Goal: Task Accomplishment & Management: Manage account settings

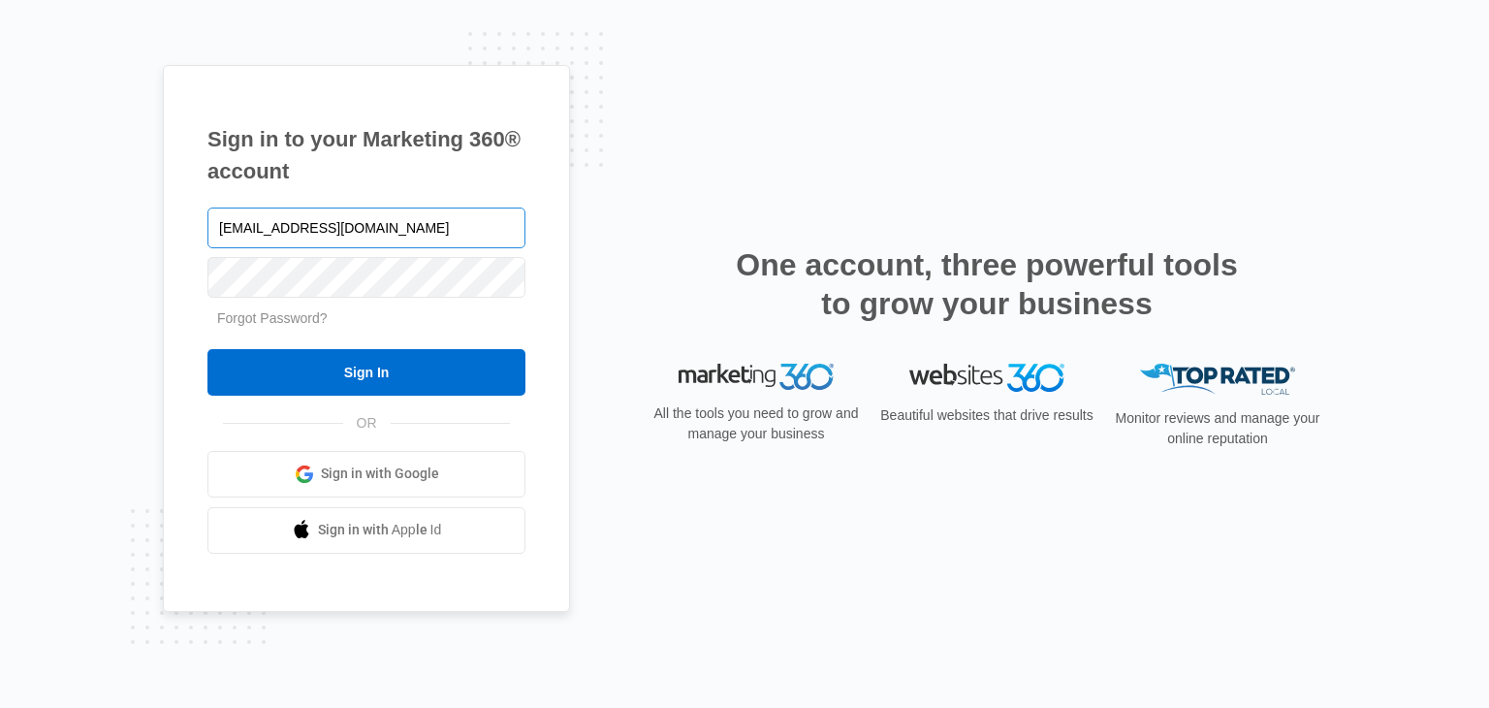
type input "[EMAIL_ADDRESS][DOMAIN_NAME]"
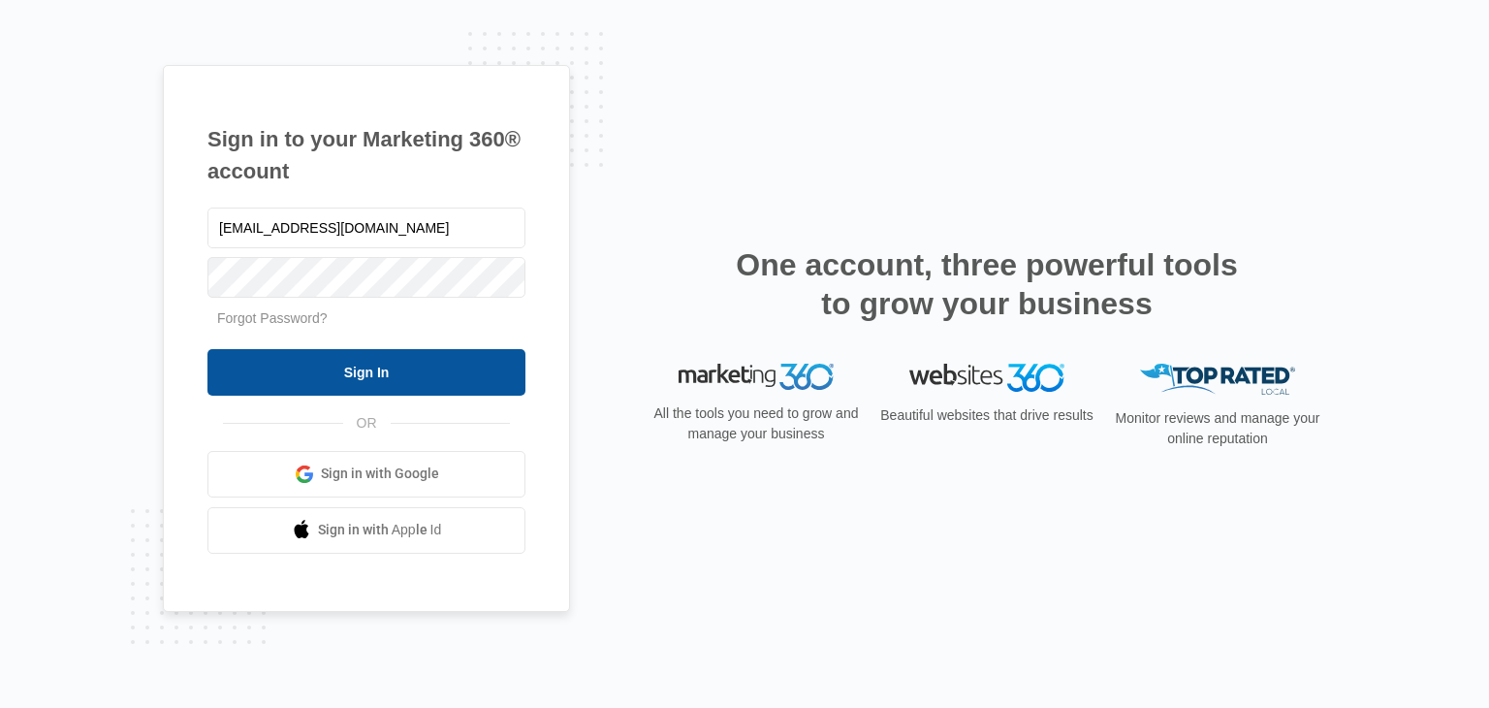
click at [349, 374] on input "Sign In" at bounding box center [366, 372] width 318 height 47
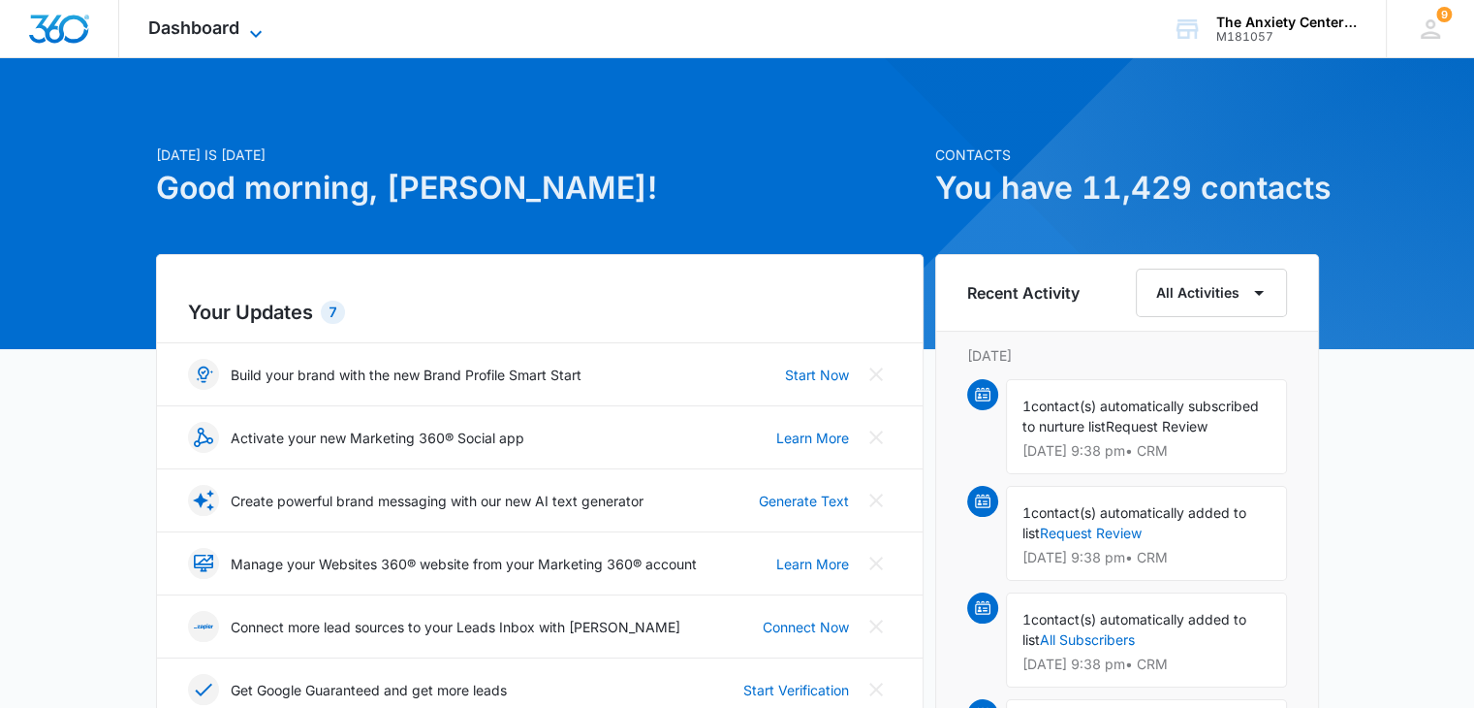
click at [246, 27] on icon at bounding box center [255, 33] width 23 height 23
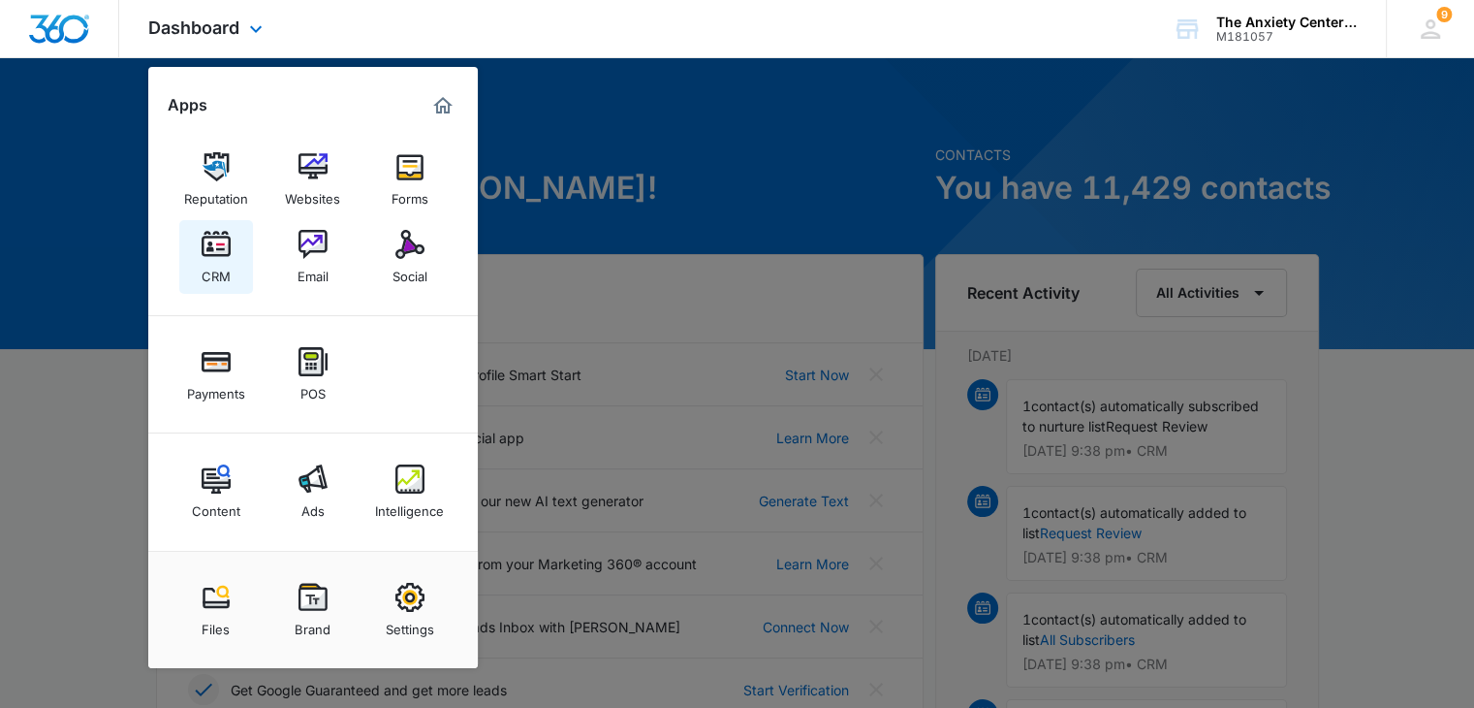
click at [192, 270] on link "CRM" at bounding box center [216, 257] width 74 height 74
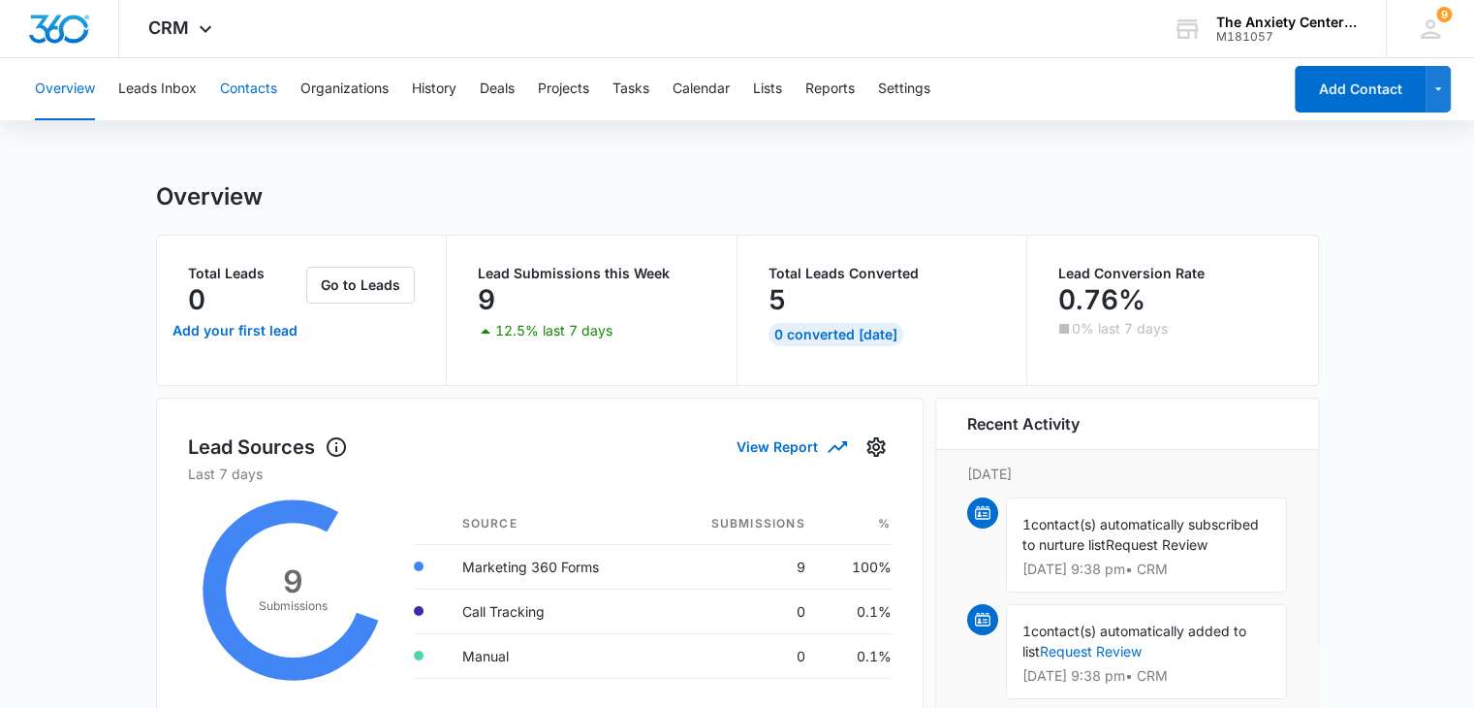
click at [264, 93] on button "Contacts" at bounding box center [248, 89] width 57 height 62
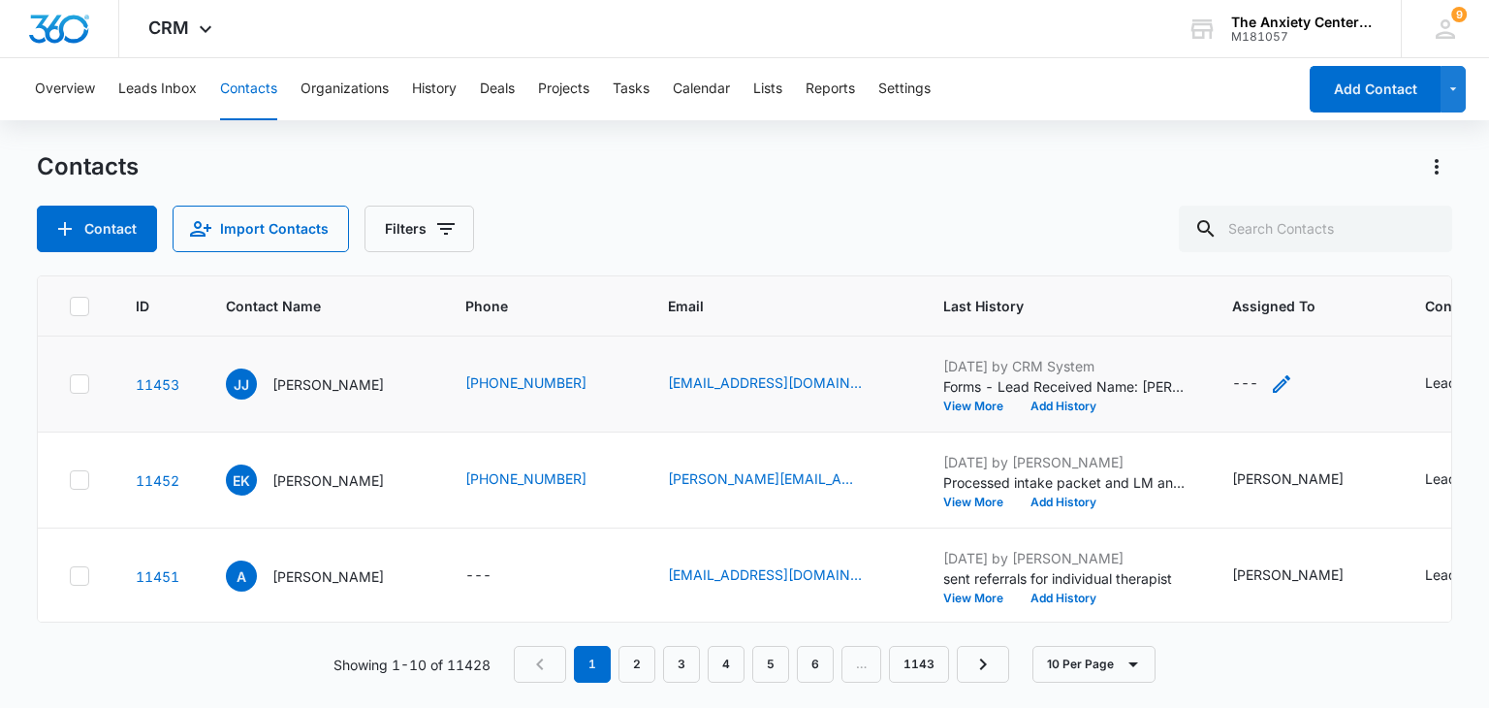
click at [1275, 384] on icon "Assigned To - - Select to Edit Field" at bounding box center [1281, 383] width 17 height 17
click at [1251, 259] on div at bounding box center [1231, 259] width 79 height 24
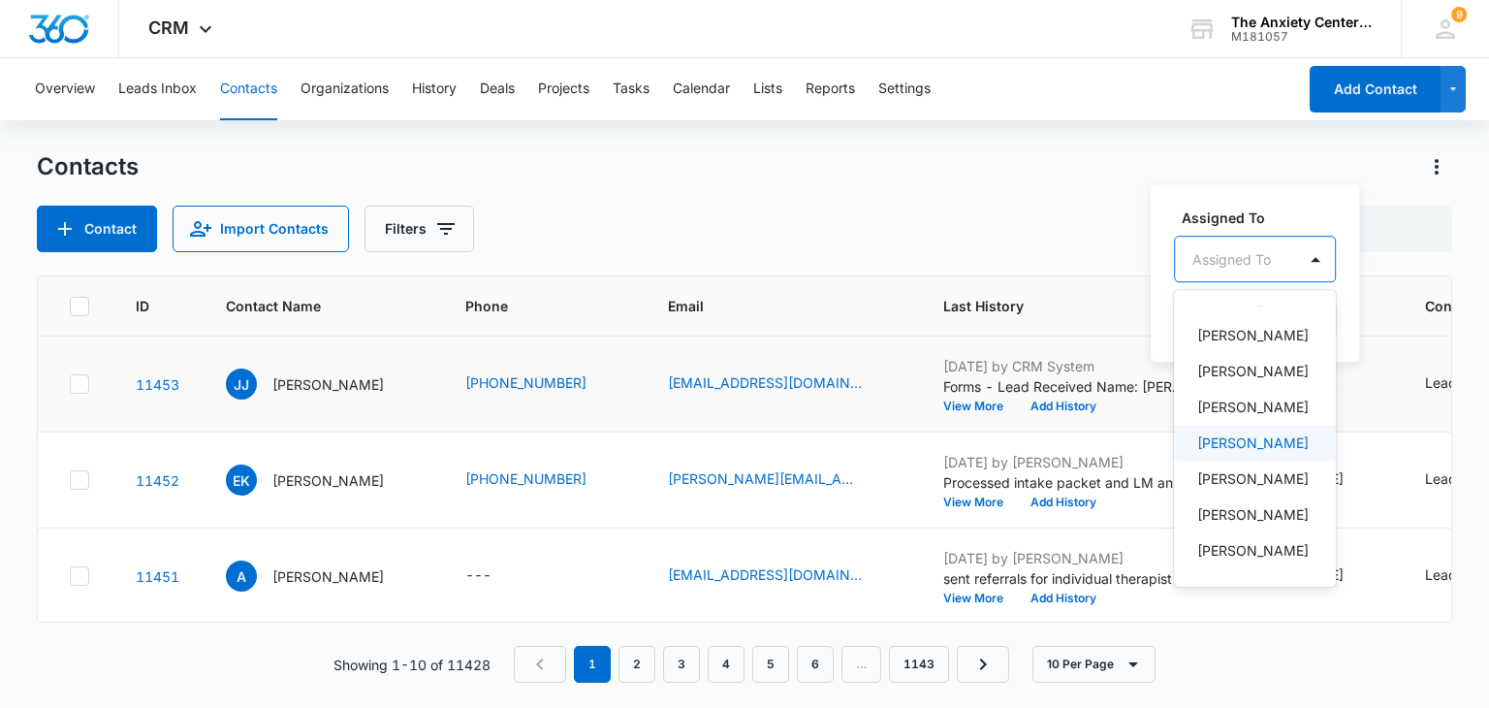
scroll to position [485, 0]
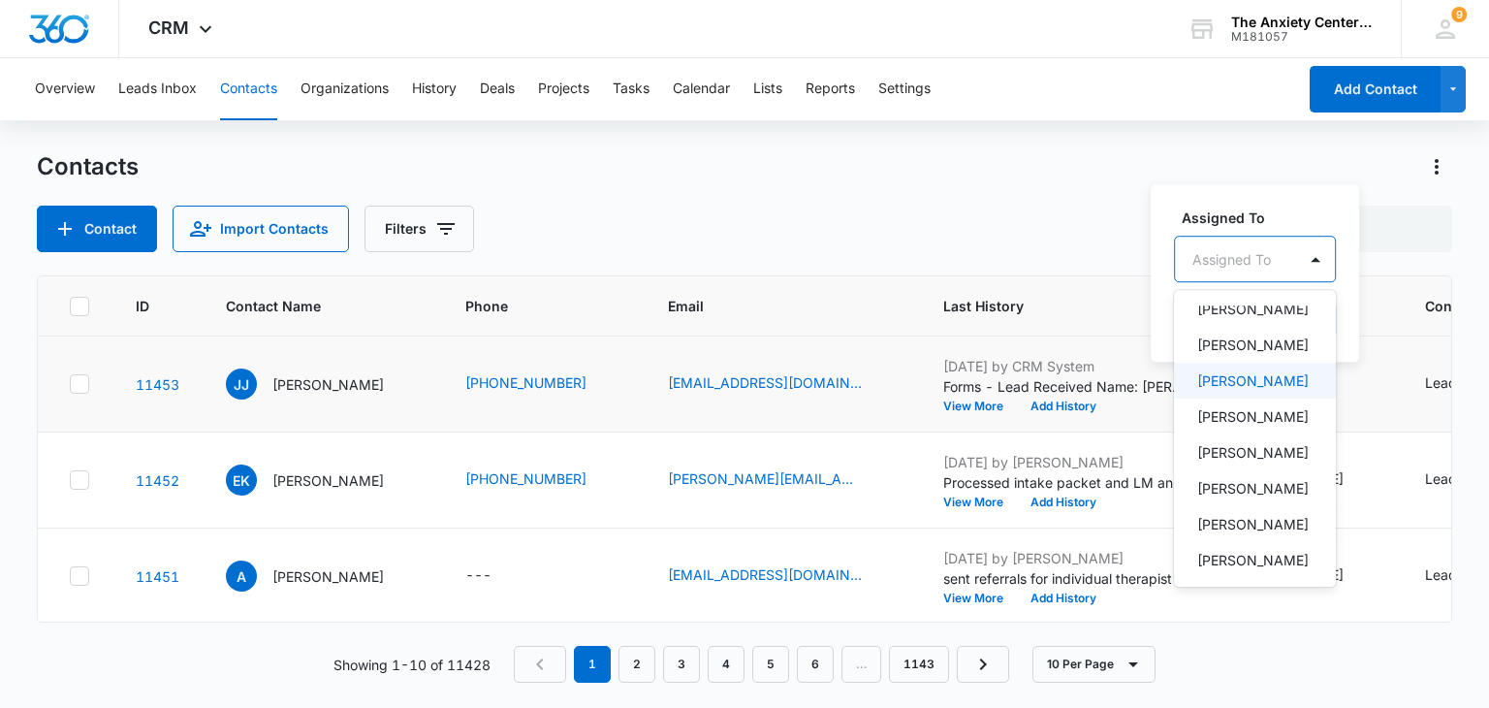
click at [1257, 391] on p "[PERSON_NAME]" at bounding box center [1252, 380] width 111 height 20
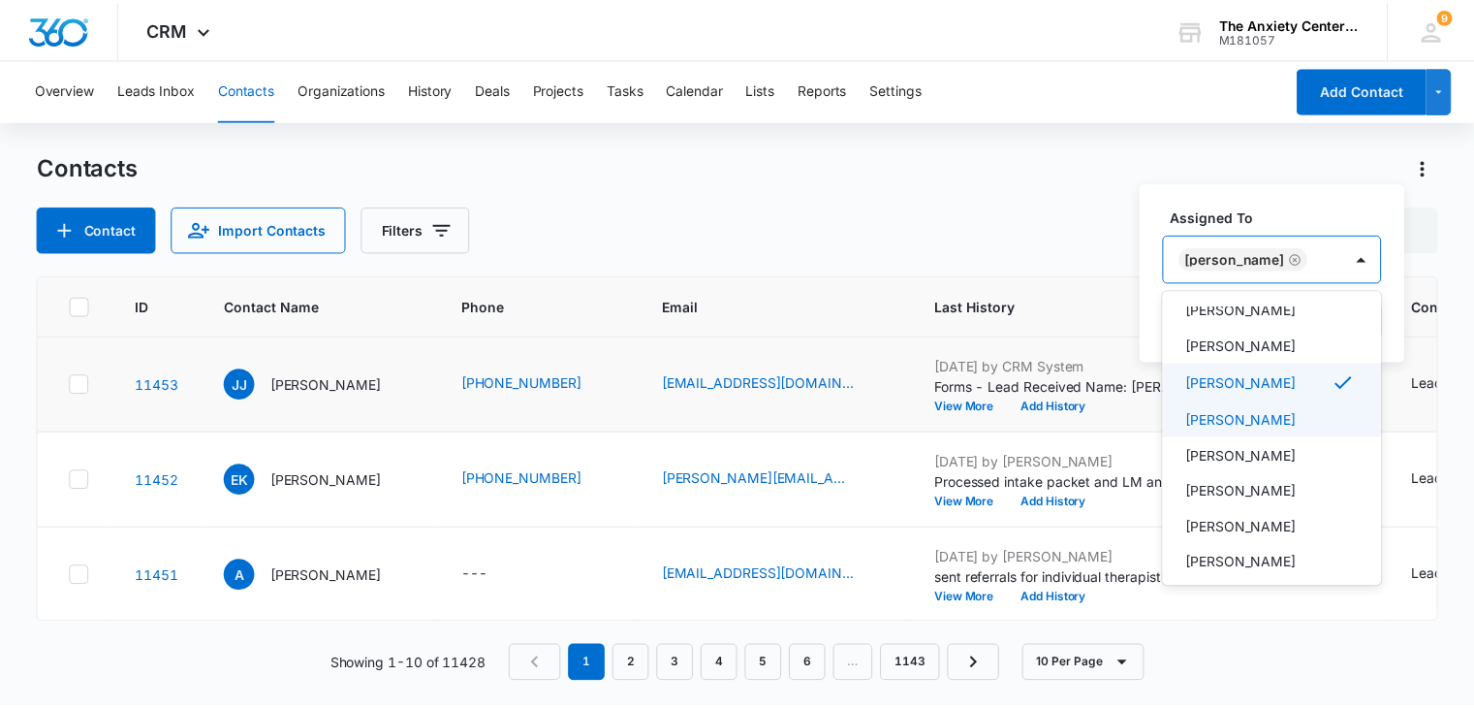
scroll to position [423, 0]
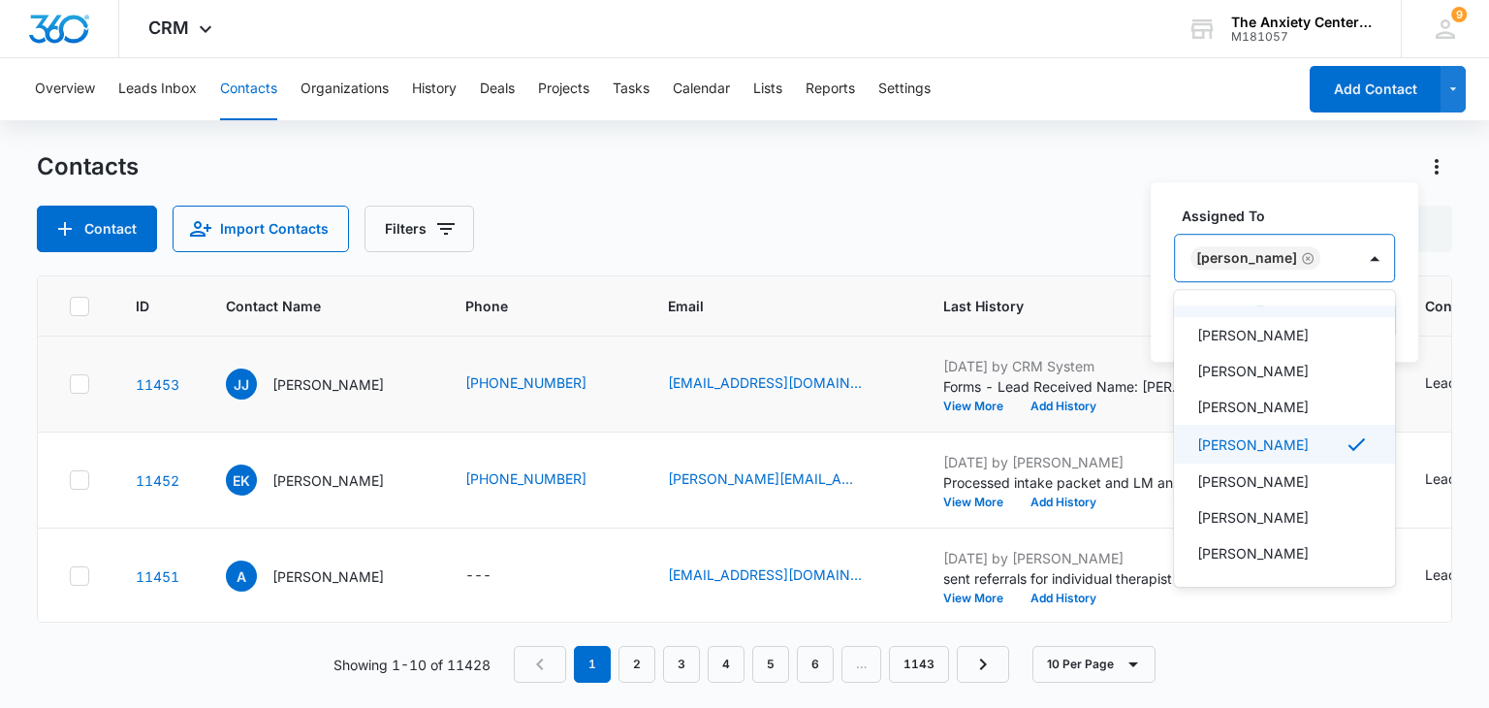
click at [1305, 225] on label "Assigned To" at bounding box center [1292, 215] width 221 height 20
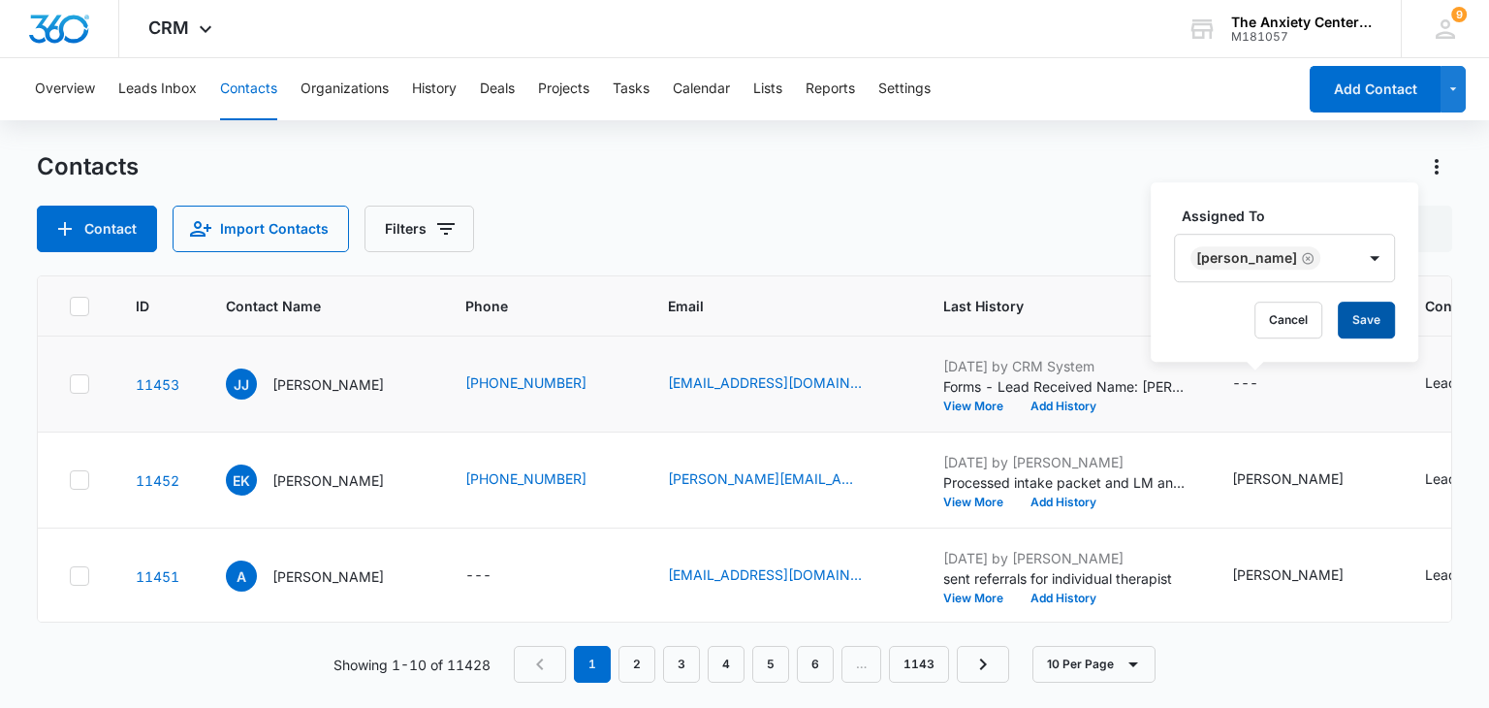
click at [1360, 324] on button "Save" at bounding box center [1366, 319] width 57 height 37
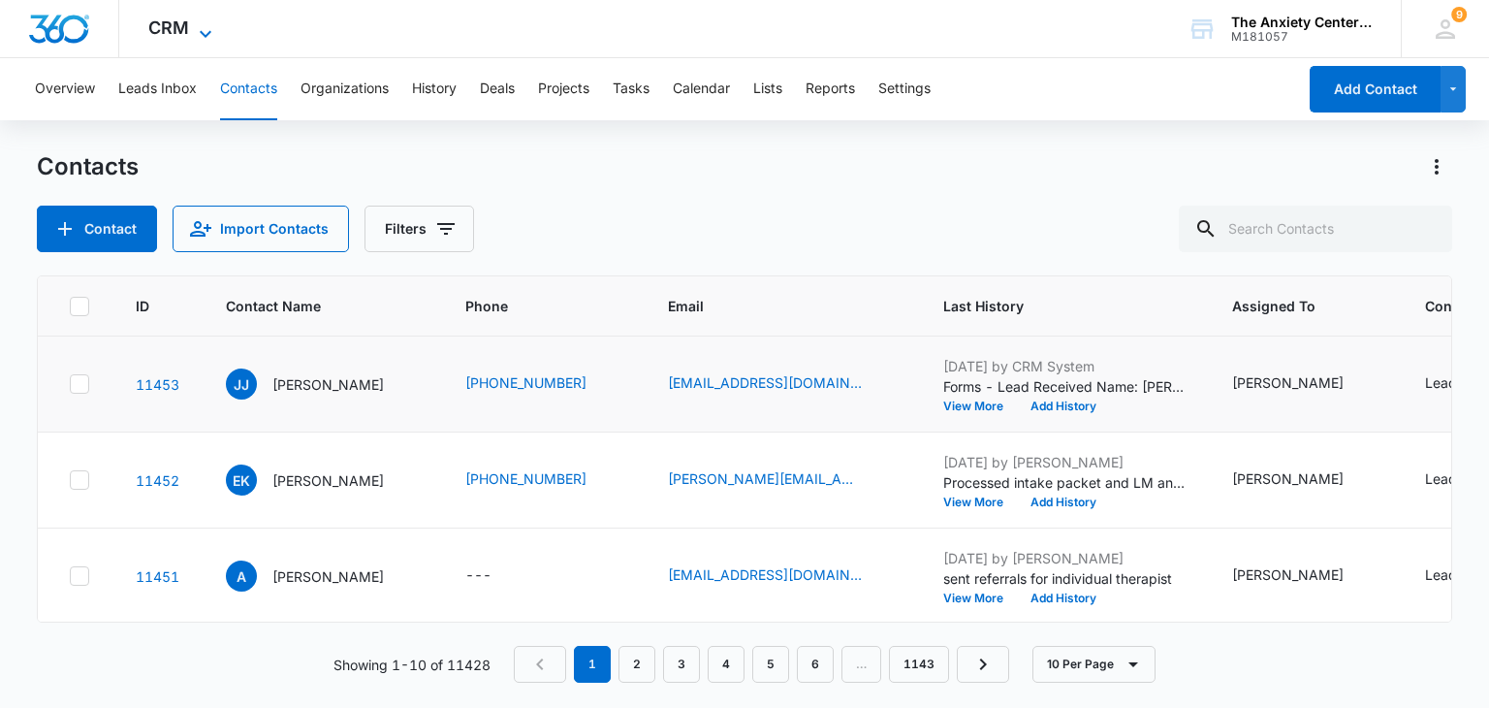
click at [213, 34] on icon at bounding box center [205, 33] width 23 height 23
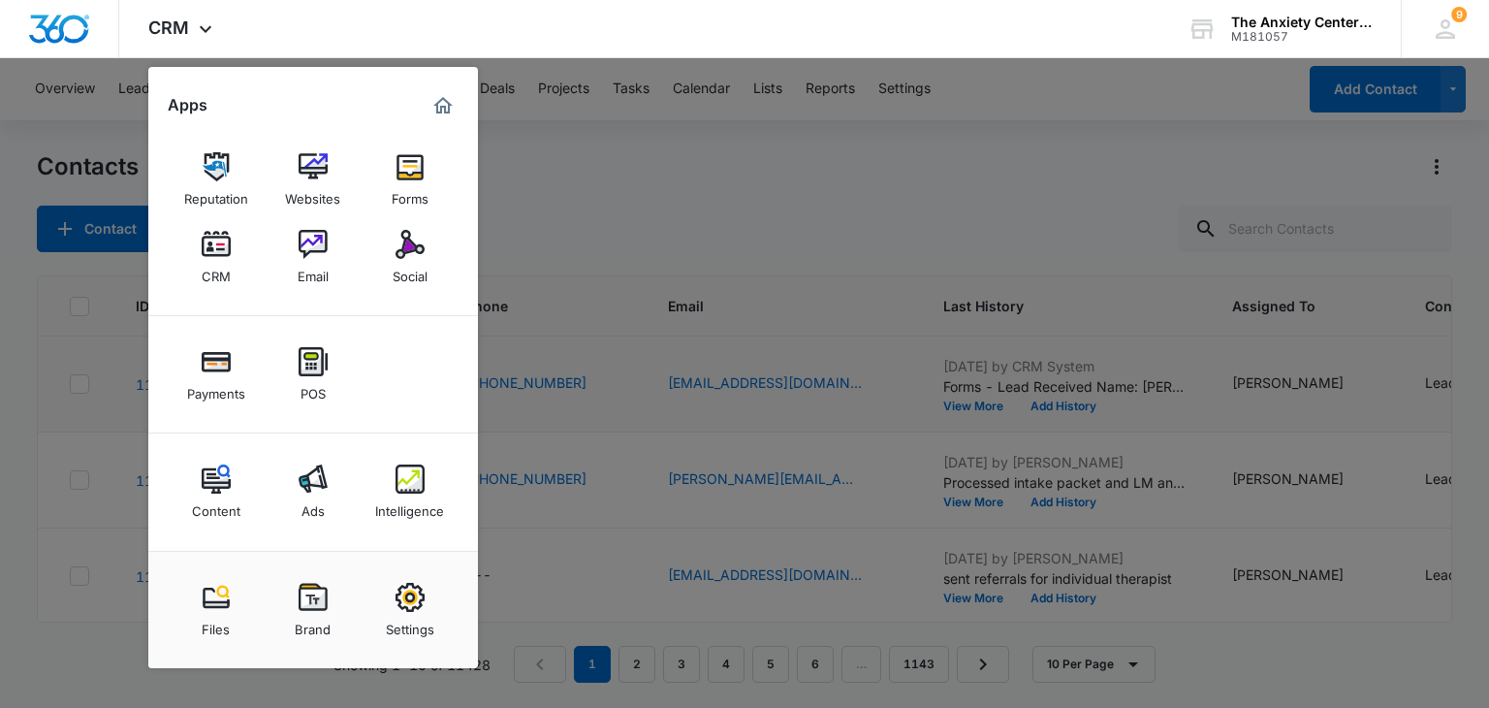
drag, startPoint x: 405, startPoint y: 469, endPoint x: 507, endPoint y: 329, distance: 173.5
click at [405, 469] on img at bounding box center [409, 478] width 29 height 29
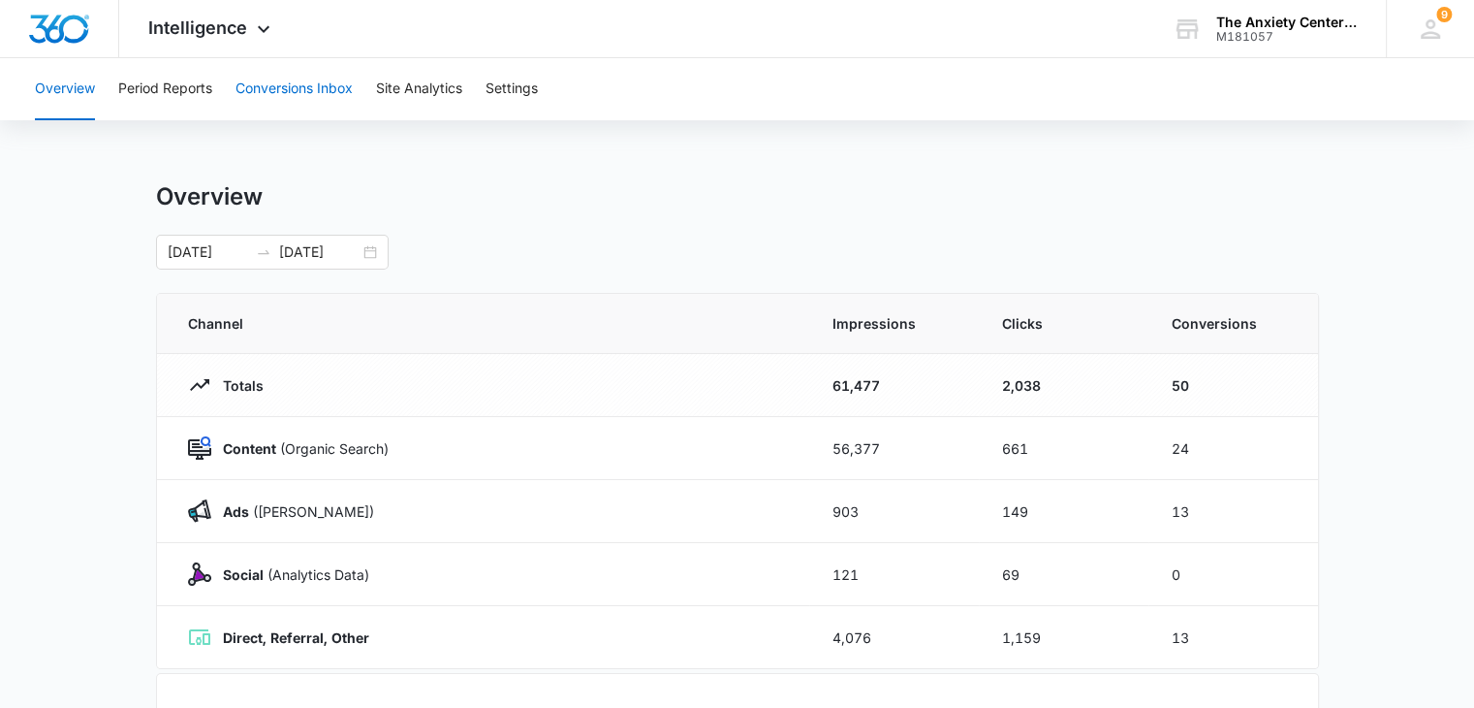
click at [255, 90] on button "Conversions Inbox" at bounding box center [294, 89] width 117 height 62
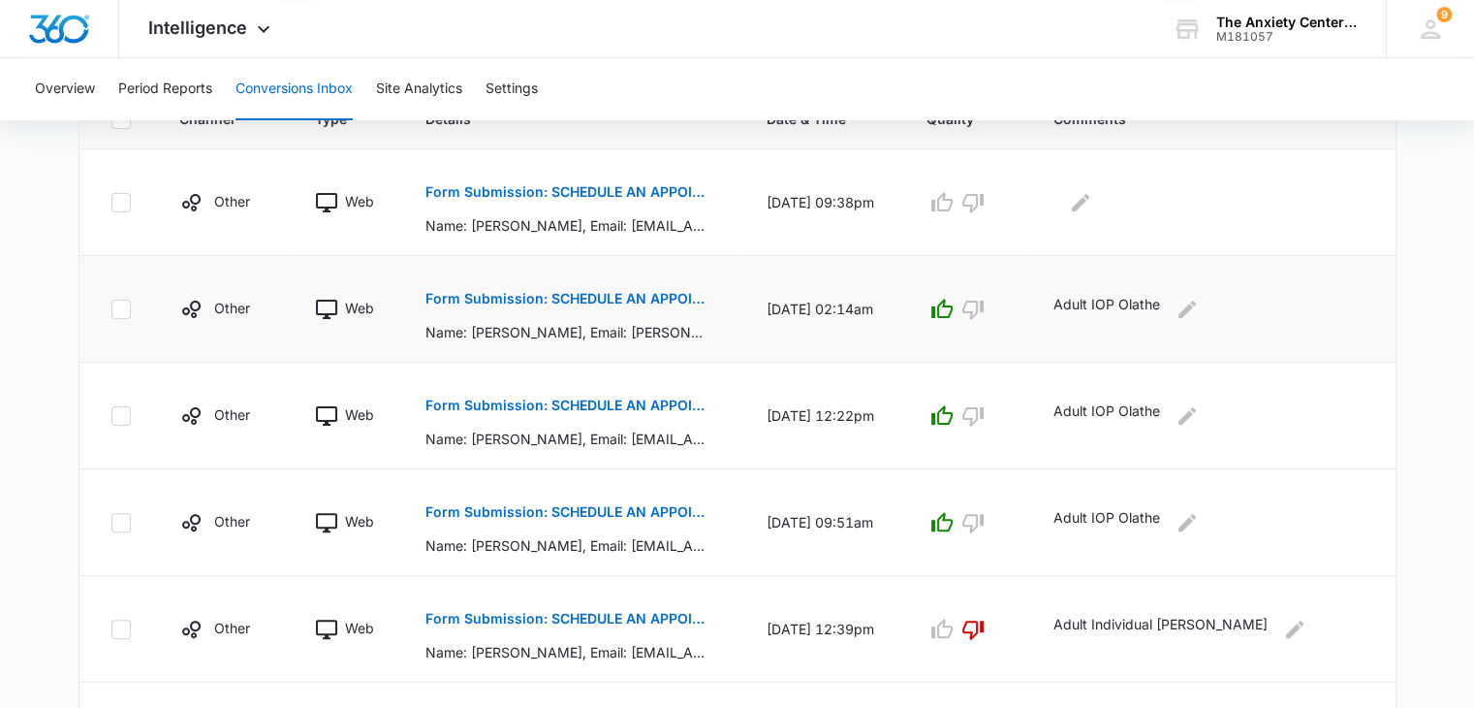
scroll to position [582, 0]
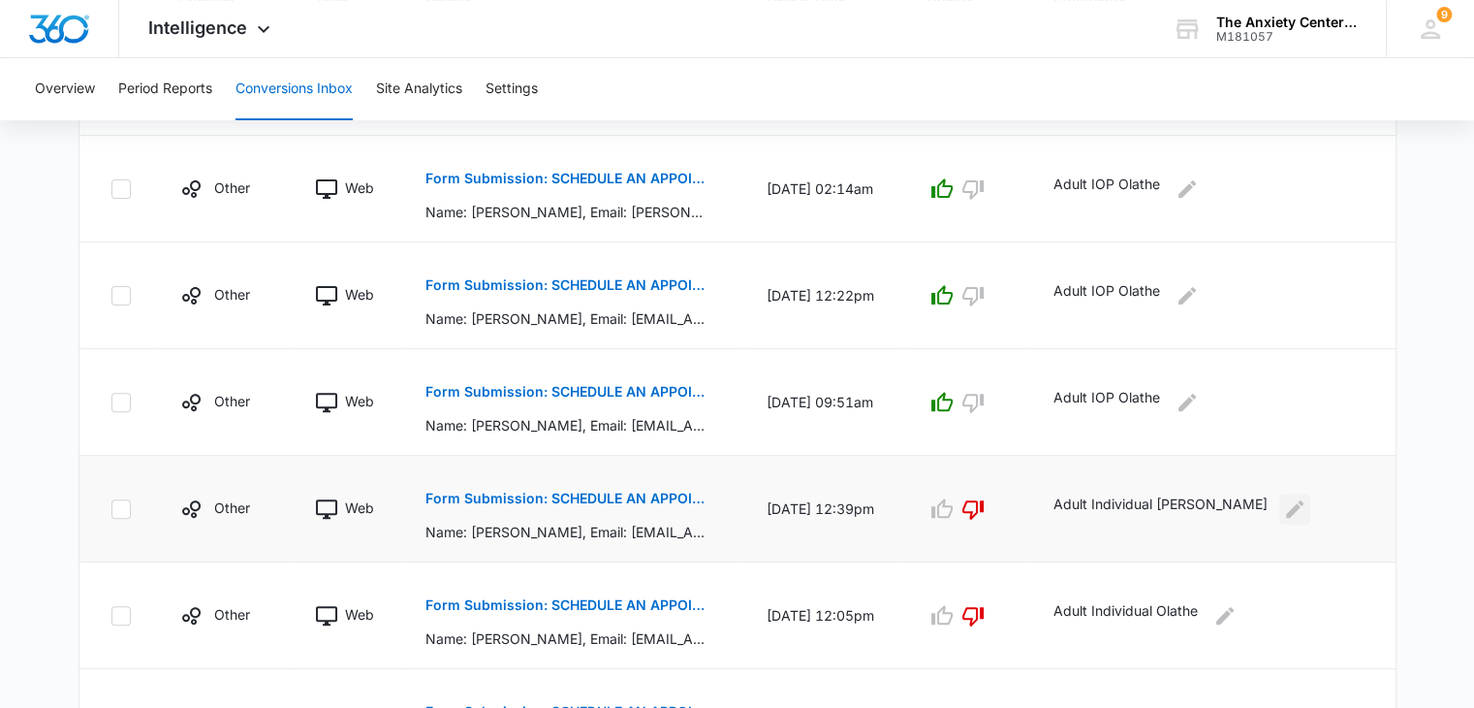
click at [1283, 509] on icon "Edit Comments" at bounding box center [1294, 508] width 23 height 23
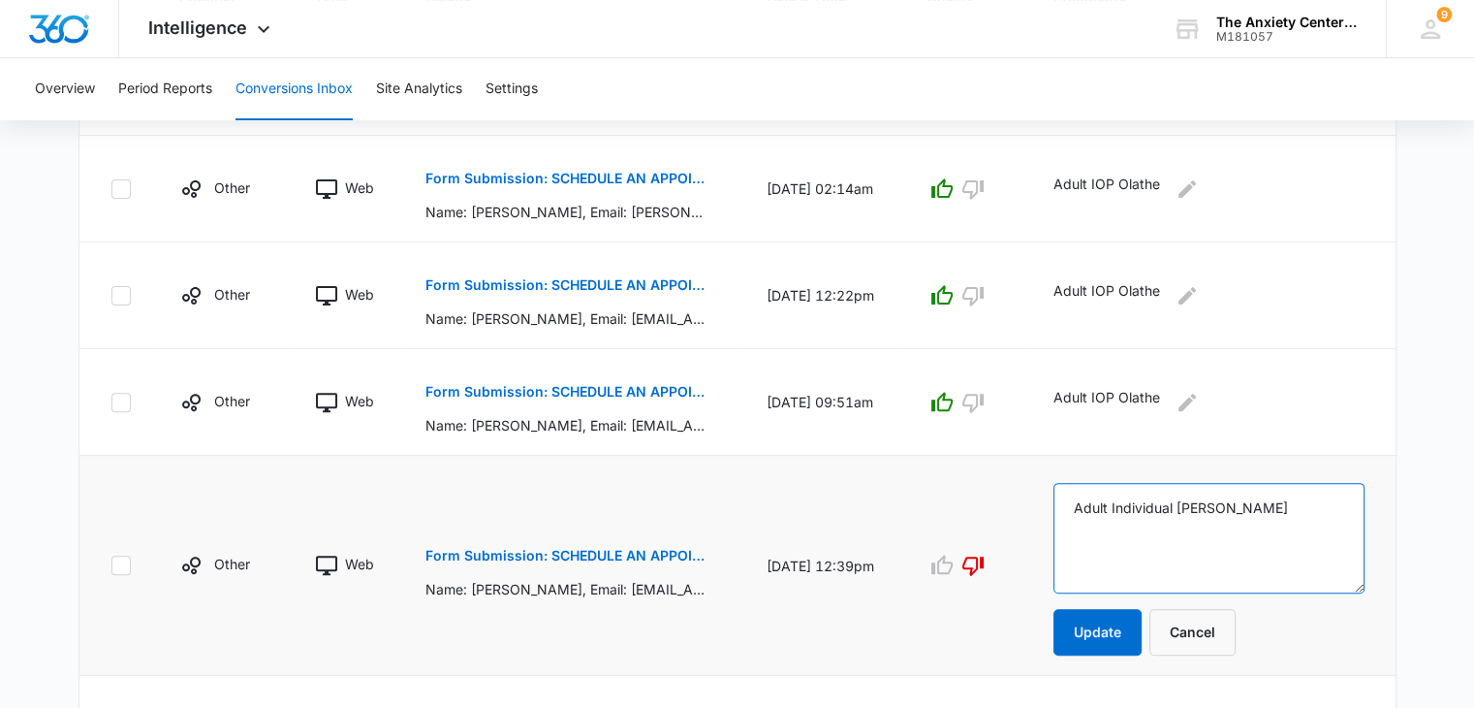
drag, startPoint x: 1082, startPoint y: 507, endPoint x: 1257, endPoint y: 516, distance: 175.7
click at [1257, 516] on textarea "Adult Individual [PERSON_NAME]" at bounding box center [1209, 538] width 311 height 111
click at [1201, 631] on button "Cancel" at bounding box center [1193, 632] width 86 height 47
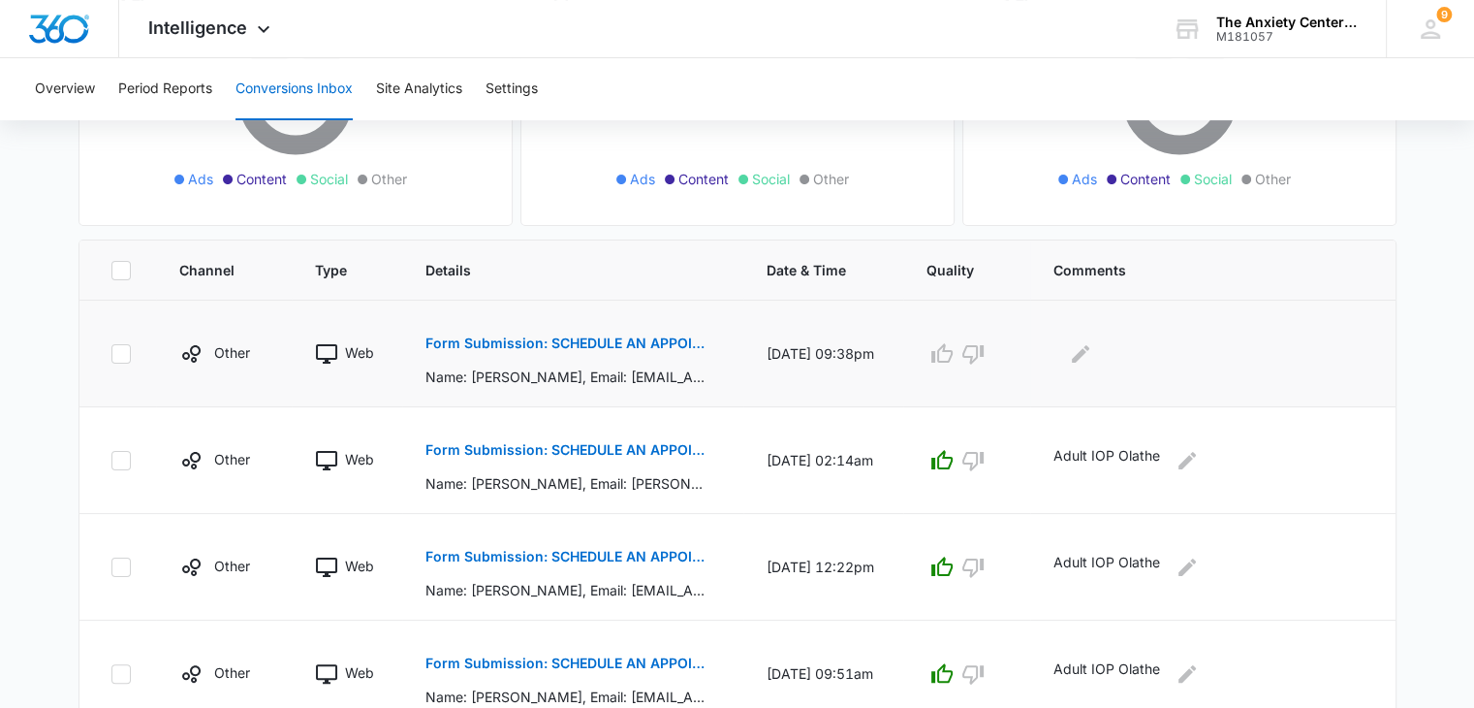
scroll to position [194, 0]
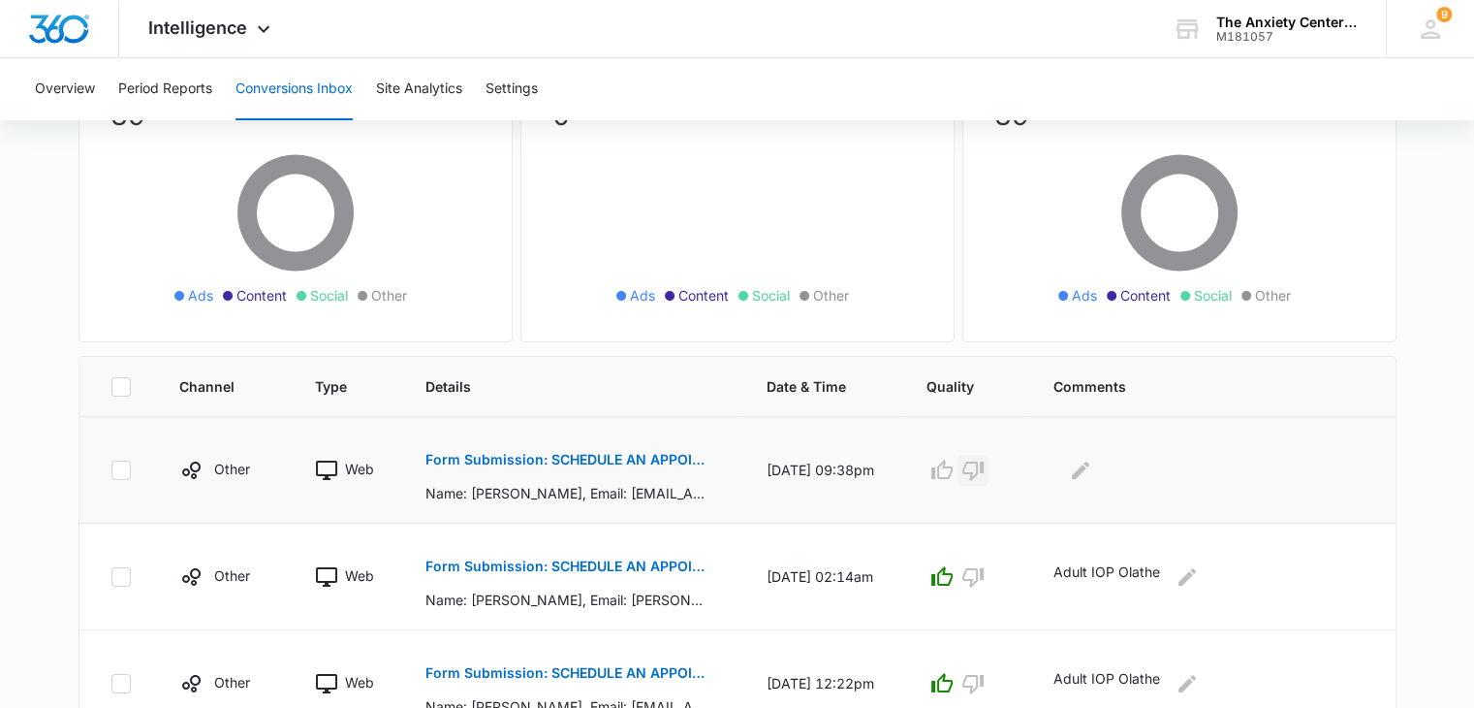
click at [985, 474] on icon "button" at bounding box center [973, 469] width 23 height 23
click at [1087, 474] on icon "Edit Comments" at bounding box center [1080, 468] width 17 height 17
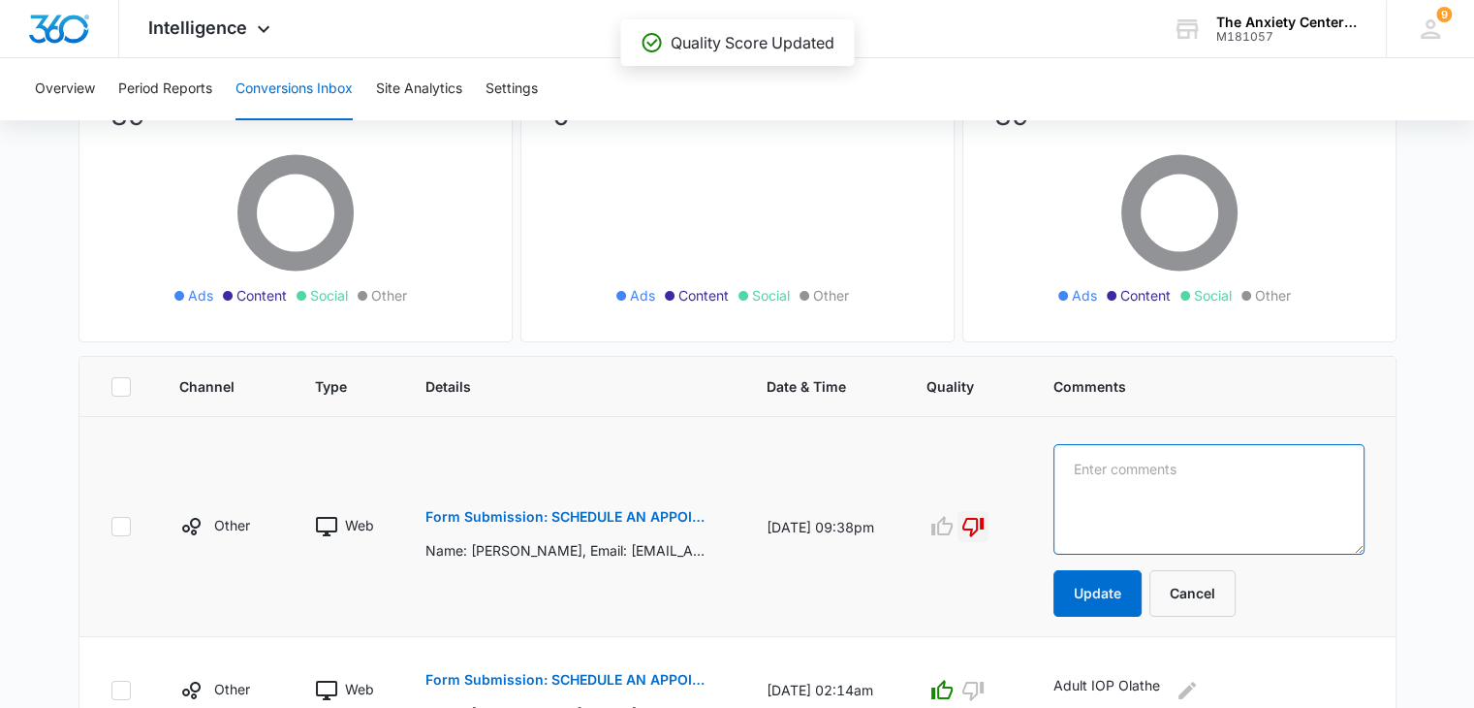
paste textarea "Adult Individual [PERSON_NAME]"
type textarea "Adult Individual [PERSON_NAME]"
click at [1109, 586] on button "Update" at bounding box center [1098, 593] width 88 height 47
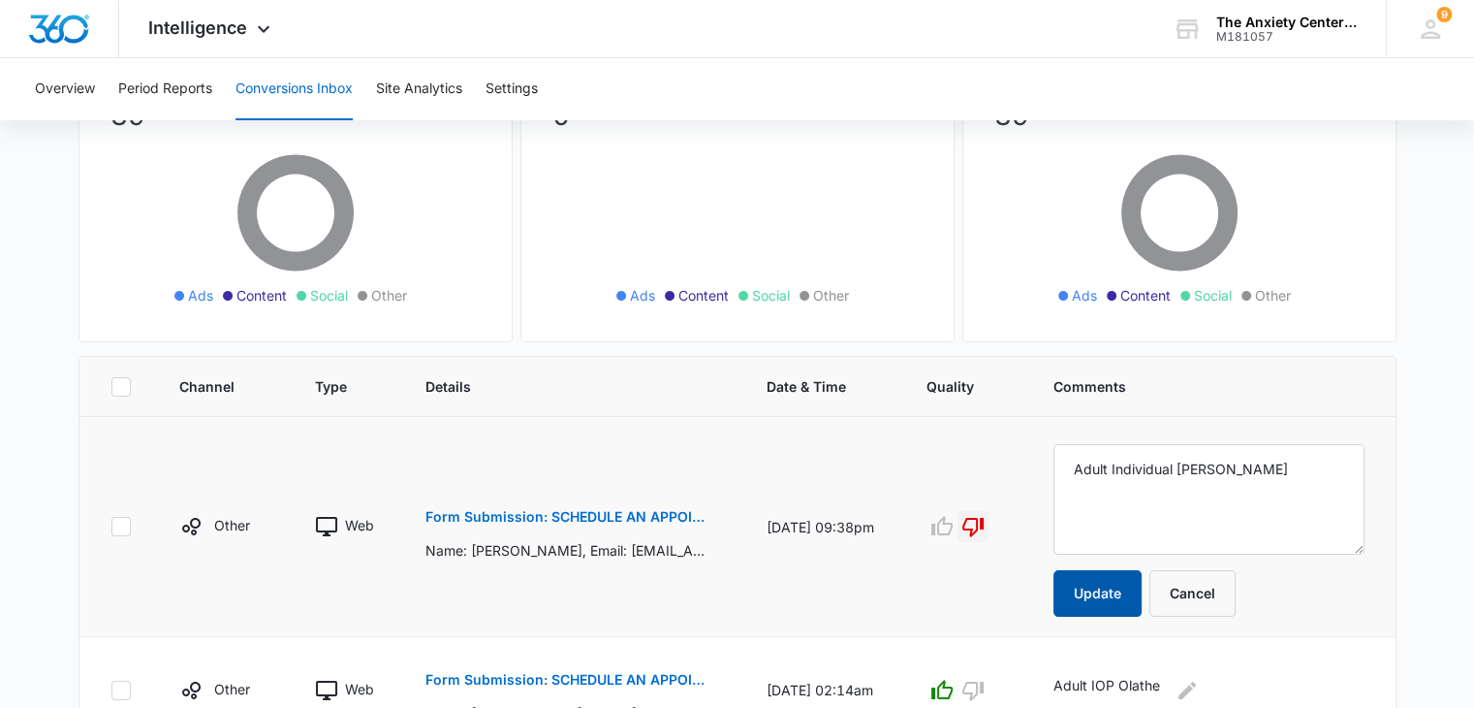
click at [1108, 602] on button "Update" at bounding box center [1098, 593] width 88 height 47
